Goal: Task Accomplishment & Management: Manage account settings

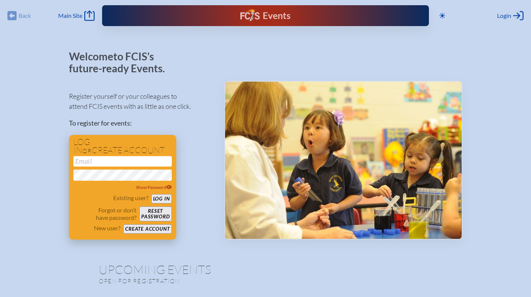
type input "[EMAIL_ADDRESS][DOMAIN_NAME]"
click at [166, 196] on button "Log in" at bounding box center [161, 198] width 20 height 9
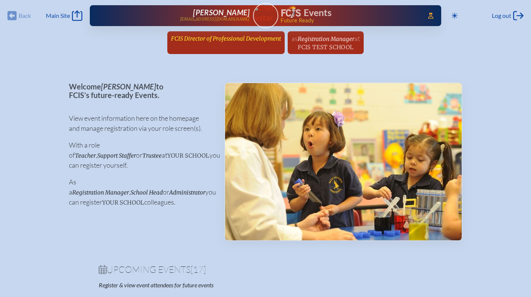
click at [273, 35] on span "FCIS Director of Professional Development" at bounding box center [226, 38] width 110 height 7
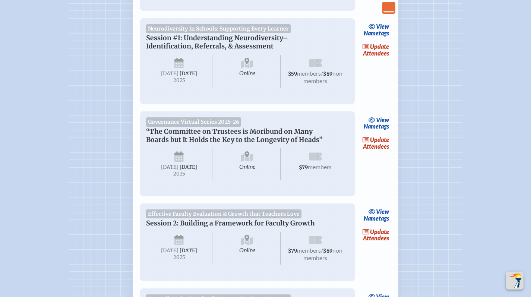
scroll to position [446, 0]
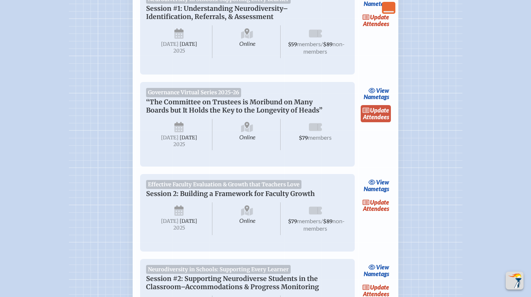
click at [368, 119] on link "update Attendees" at bounding box center [375, 113] width 31 height 17
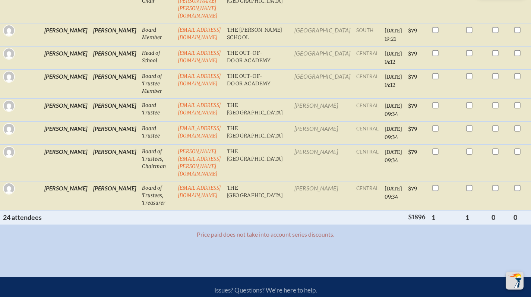
scroll to position [819, 0]
